Goal: Information Seeking & Learning: Check status

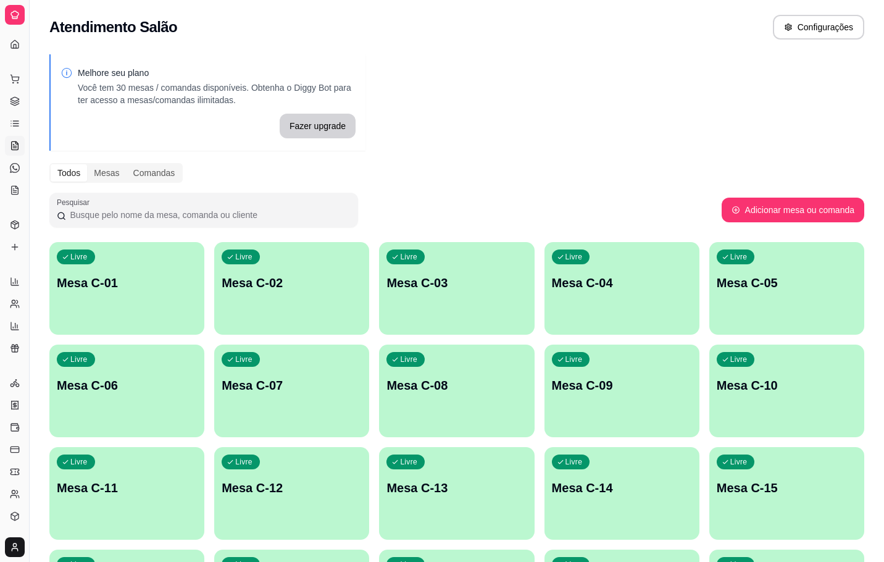
scroll to position [150, 0]
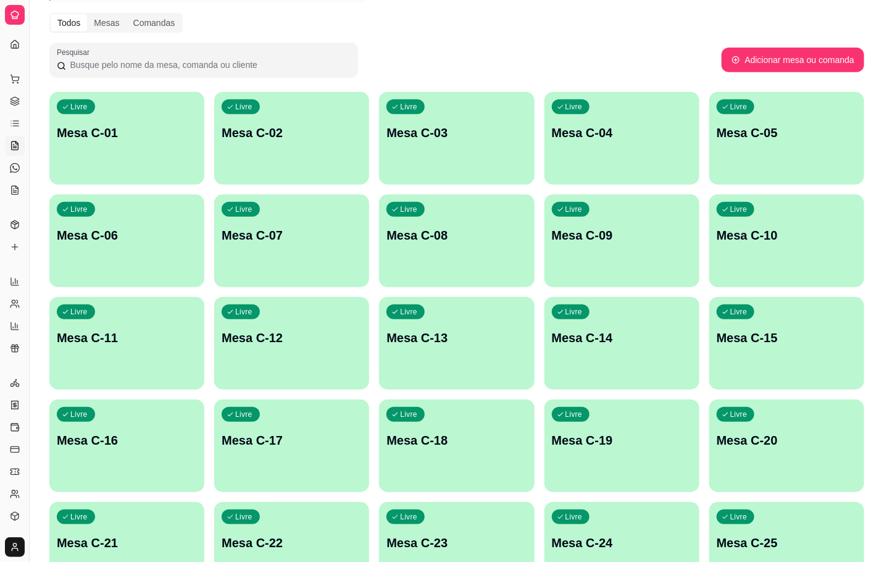
click at [35, 149] on div "Melhore seu plano Você tem 30 mesas / comandas disponíveis. Obtenha o Diggy Bot…" at bounding box center [457, 304] width 854 height 815
click at [26, 147] on button "Toggle Sidebar" at bounding box center [29, 281] width 10 height 562
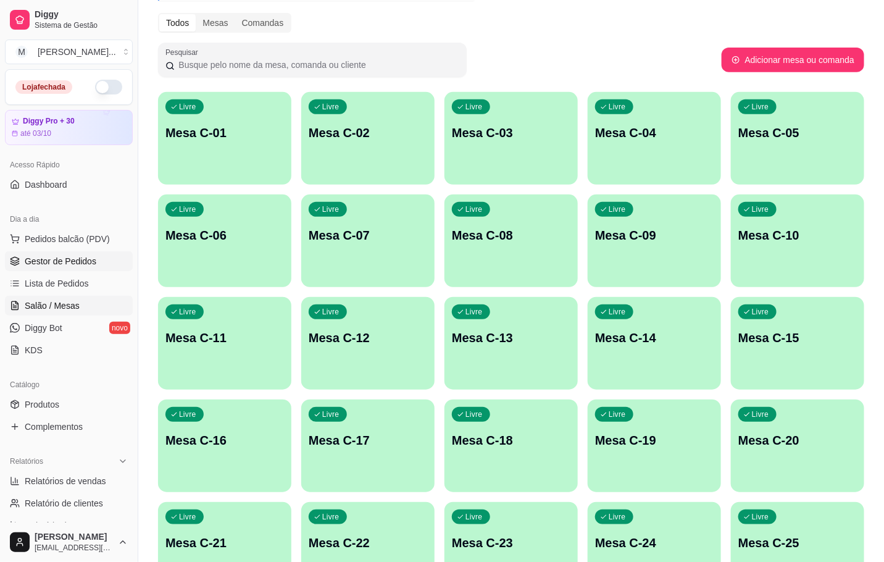
click at [62, 262] on span "Gestor de Pedidos" at bounding box center [61, 261] width 72 height 12
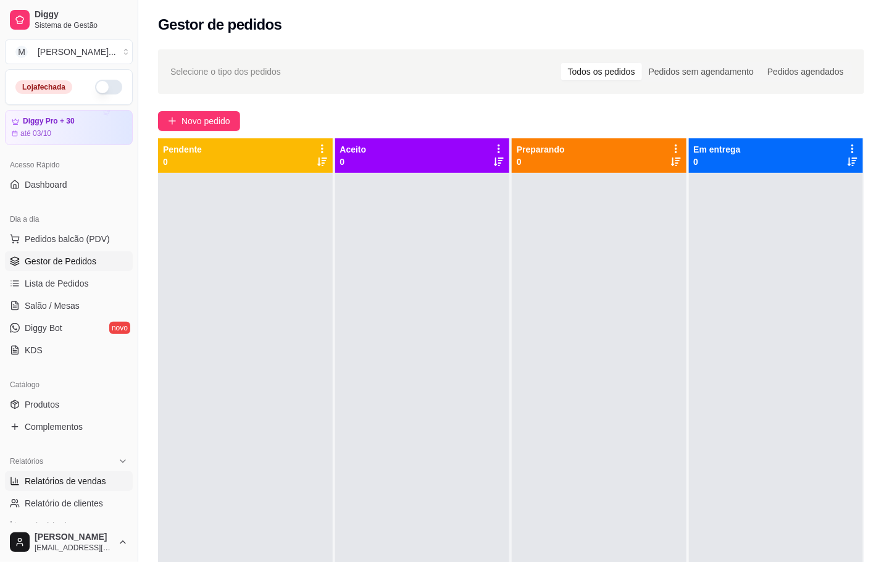
click at [64, 480] on span "Relatórios de vendas" at bounding box center [65, 481] width 81 height 12
select select "ALL"
select select "0"
